Goal: Use online tool/utility: Utilize a website feature to perform a specific function

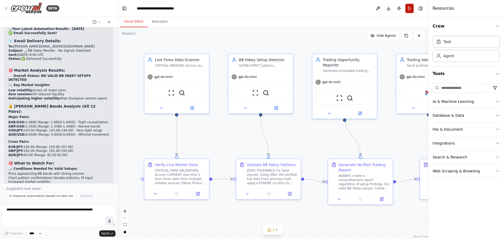
click at [409, 8] on button "Run" at bounding box center [410, 8] width 8 height 9
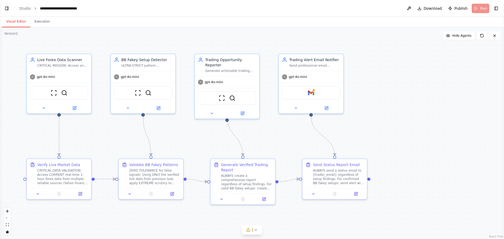
scroll to position [9284, 0]
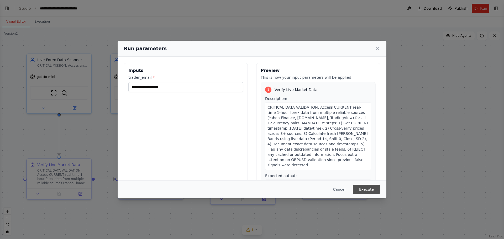
click at [375, 190] on button "Execute" at bounding box center [366, 189] width 27 height 9
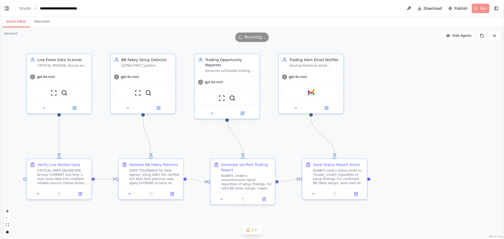
click at [8, 8] on button "Toggle Left Sidebar" at bounding box center [6, 8] width 7 height 7
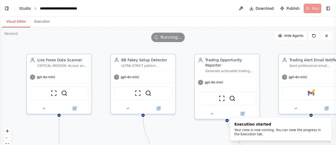
scroll to position [9393, 0]
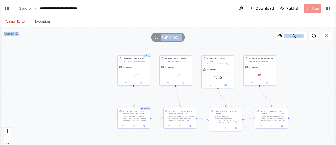
drag, startPoint x: 215, startPoint y: 42, endPoint x: 222, endPoint y: 19, distance: 23.4
click at [222, 19] on div "Visual Editor Execution Version 2 Show Tools Hide Agents .deletable-edge-delete…" at bounding box center [168, 81] width 336 height 128
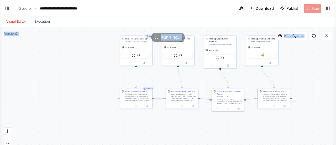
drag, startPoint x: 62, startPoint y: 84, endPoint x: 63, endPoint y: 76, distance: 7.6
click at [63, 76] on div ".deletable-edge-delete-btn { width: 20px; height: 20px; border: 0px solid #ffff…" at bounding box center [168, 92] width 336 height 131
click at [61, 76] on div ".deletable-edge-delete-btn { width: 20px; height: 20px; border: 0px solid #ffff…" at bounding box center [168, 92] width 336 height 131
click at [6, 7] on button "Toggle Left Sidebar" at bounding box center [6, 8] width 7 height 7
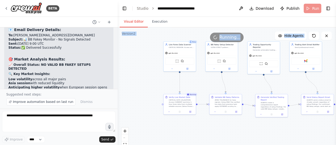
drag, startPoint x: 156, startPoint y: 81, endPoint x: 118, endPoint y: 85, distance: 37.3
click at [118, 85] on div ".deletable-edge-delete-btn { width: 20px; height: 20px; border: 0px solid #ffff…" at bounding box center [227, 92] width 219 height 131
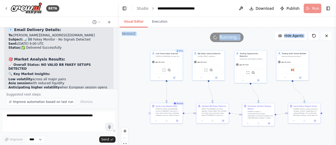
drag, startPoint x: 144, startPoint y: 84, endPoint x: 131, endPoint y: 93, distance: 15.9
click at [131, 93] on div ".deletable-edge-delete-btn { width: 20px; height: 20px; border: 0px solid #ffff…" at bounding box center [227, 92] width 219 height 131
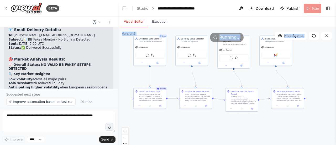
drag, startPoint x: 140, startPoint y: 92, endPoint x: 123, endPoint y: 77, distance: 22.3
click at [123, 77] on div ".deletable-edge-delete-btn { width: 20px; height: 20px; border: 0px solid #ffff…" at bounding box center [227, 92] width 219 height 131
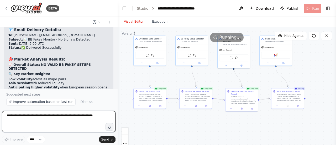
click at [12, 115] on textarea at bounding box center [58, 121] width 113 height 21
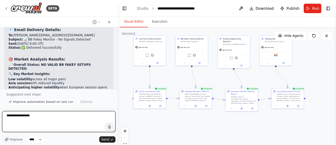
scroll to position [9479, 0]
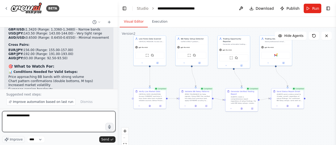
type textarea "**********"
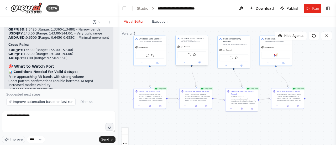
drag, startPoint x: 108, startPoint y: 139, endPoint x: 179, endPoint y: 65, distance: 102.7
click at [108, 139] on span "Send" at bounding box center [105, 139] width 8 height 4
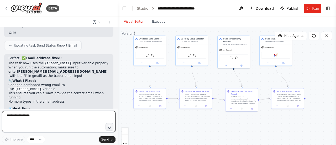
scroll to position [9725, 0]
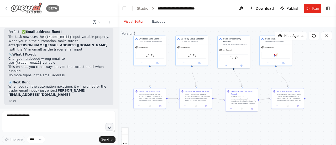
click at [8, 7] on icon at bounding box center [6, 8] width 4 height 4
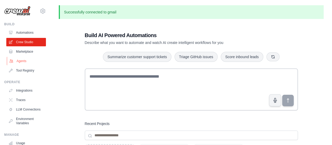
click at [21, 63] on link "Agents" at bounding box center [27, 61] width 40 height 8
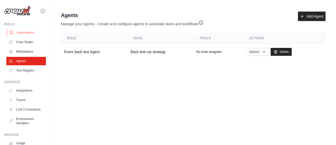
click at [32, 31] on link "Automations" at bounding box center [27, 32] width 40 height 8
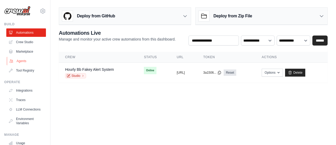
click at [20, 60] on link "Agents" at bounding box center [27, 61] width 40 height 8
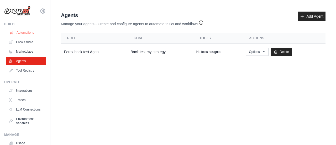
click at [26, 32] on link "Automations" at bounding box center [27, 32] width 40 height 8
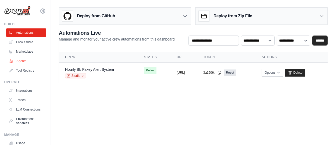
click at [20, 61] on link "Agents" at bounding box center [27, 61] width 40 height 8
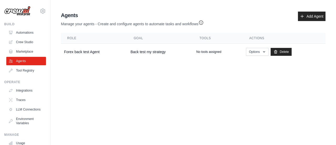
click at [26, 8] on img at bounding box center [17, 11] width 26 height 10
click at [22, 68] on link "Tool Registry" at bounding box center [27, 70] width 40 height 8
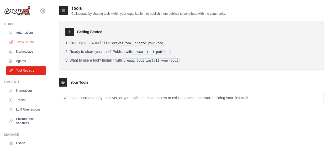
click at [28, 43] on link "Crew Studio" at bounding box center [27, 42] width 40 height 8
